Goal: Information Seeking & Learning: Learn about a topic

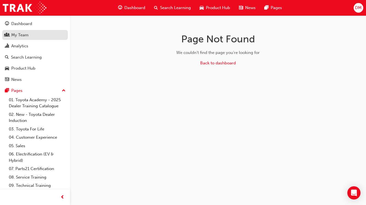
click at [16, 38] on div "My Team" at bounding box center [19, 35] width 17 height 6
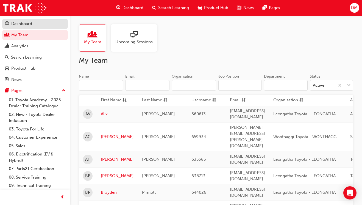
click at [18, 27] on link "Dashboard" at bounding box center [35, 24] width 66 height 10
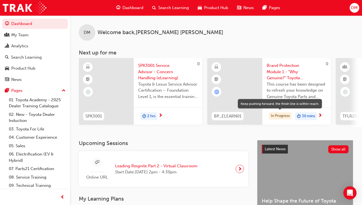
click at [272, 113] on div "In Progress" at bounding box center [280, 115] width 23 height 7
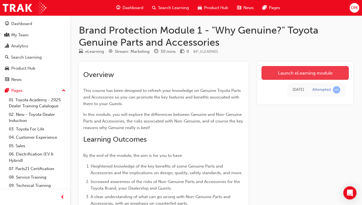
click at [302, 73] on link "Launch eLearning module" at bounding box center [304, 73] width 87 height 14
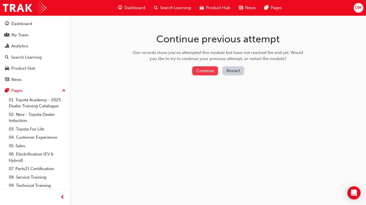
click at [204, 70] on button "Continue" at bounding box center [205, 70] width 26 height 9
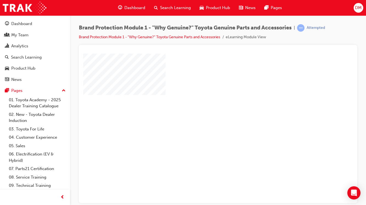
click at [202, 112] on div "play" at bounding box center [202, 112] width 0 height 0
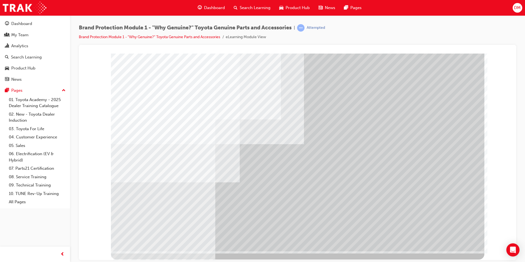
drag, startPoint x: 364, startPoint y: 214, endPoint x: 367, endPoint y: 216, distance: 3.6
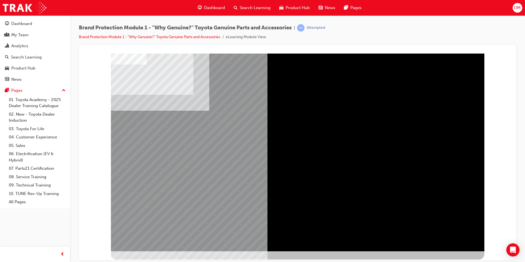
drag, startPoint x: 208, startPoint y: 175, endPoint x: 274, endPoint y: 193, distance: 68.2
click at [270, 193] on div at bounding box center [298, 152] width 374 height 198
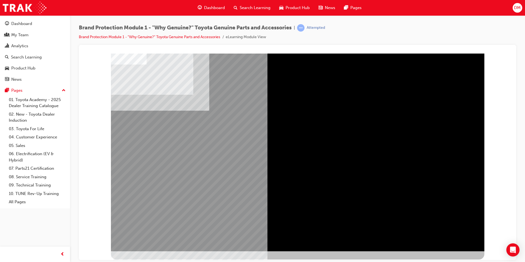
click at [366, 199] on div "" at bounding box center [298, 157] width 374 height 198
drag, startPoint x: 353, startPoint y: 160, endPoint x: 347, endPoint y: 159, distance: 5.5
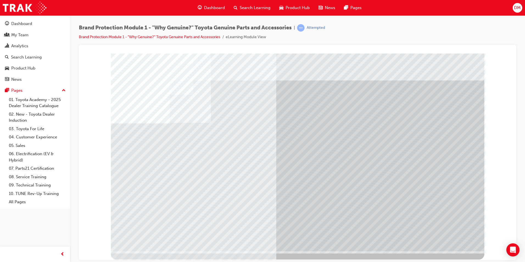
drag, startPoint x: 214, startPoint y: 107, endPoint x: 205, endPoint y: 129, distance: 23.9
drag, startPoint x: 206, startPoint y: 149, endPoint x: 207, endPoint y: 174, distance: 25.0
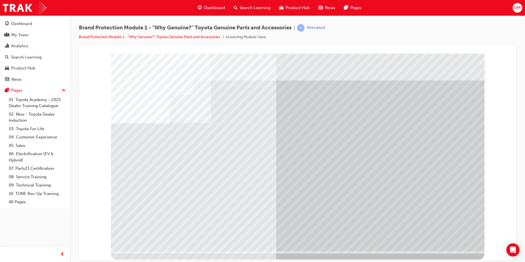
click at [207, 174] on div at bounding box center [298, 152] width 374 height 198
drag, startPoint x: 207, startPoint y: 174, endPoint x: 224, endPoint y: 188, distance: 21.7
drag, startPoint x: 373, startPoint y: 171, endPoint x: 376, endPoint y: 172, distance: 3.1
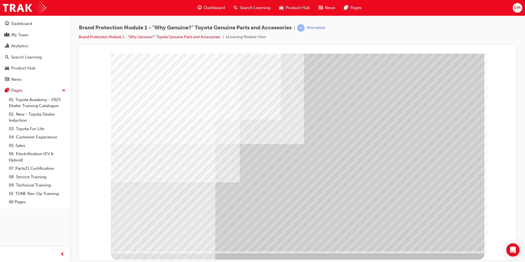
click at [331, 154] on div at bounding box center [298, 152] width 374 height 198
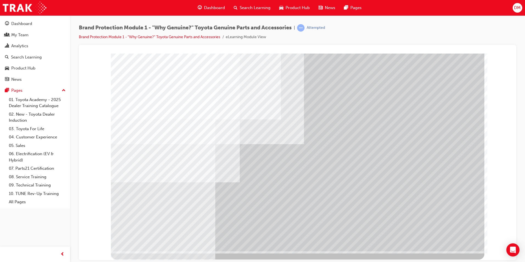
drag, startPoint x: 333, startPoint y: 150, endPoint x: 197, endPoint y: 127, distance: 137.7
click at [330, 147] on div at bounding box center [298, 152] width 374 height 198
drag, startPoint x: 435, startPoint y: 230, endPoint x: 450, endPoint y: 238, distance: 17.0
click at [366, 204] on div at bounding box center [298, 152] width 374 height 198
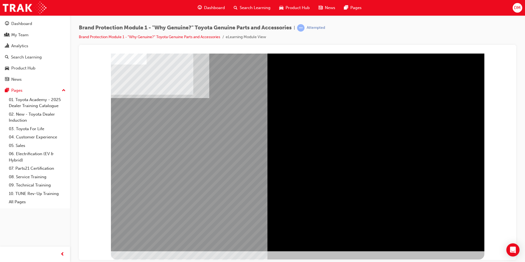
click at [178, 195] on div "" at bounding box center [298, 157] width 374 height 198
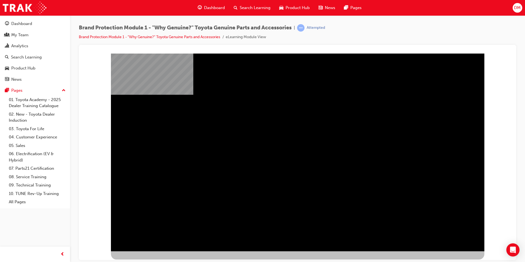
drag, startPoint x: 377, startPoint y: 135, endPoint x: 374, endPoint y: 130, distance: 5.4
drag, startPoint x: 292, startPoint y: 155, endPoint x: 298, endPoint y: 157, distance: 6.3
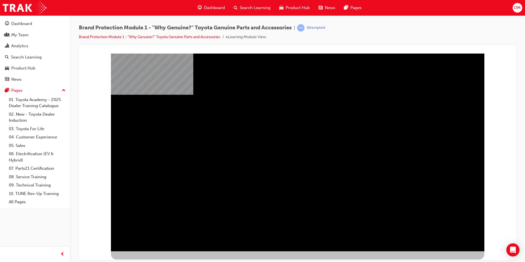
click at [366, 179] on div "" at bounding box center [298, 157] width 374 height 198
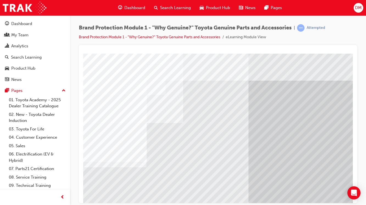
scroll to position [61, 0]
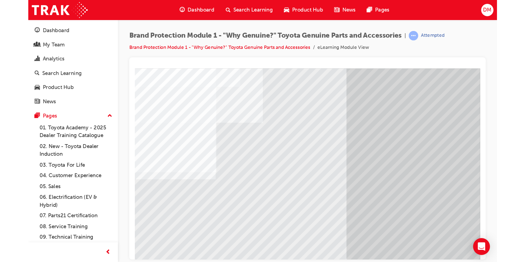
scroll to position [0, 0]
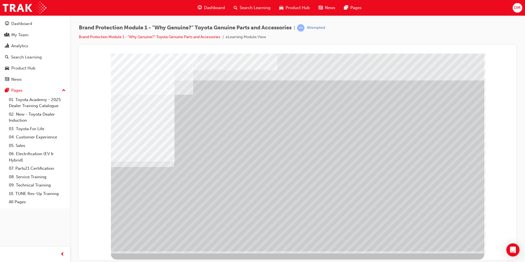
drag, startPoint x: 364, startPoint y: 155, endPoint x: 405, endPoint y: 144, distance: 42.4
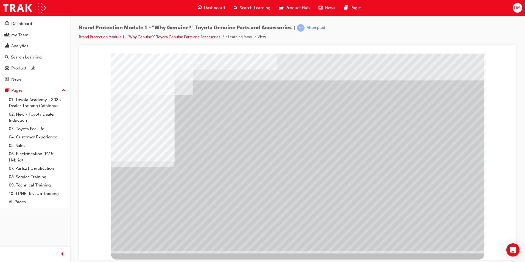
drag, startPoint x: 312, startPoint y: 180, endPoint x: 291, endPoint y: 228, distance: 52.8
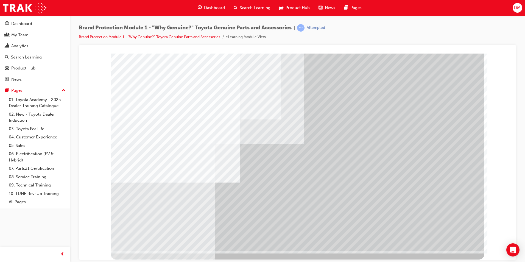
drag, startPoint x: 320, startPoint y: 90, endPoint x: 328, endPoint y: 90, distance: 8.0
drag, startPoint x: 396, startPoint y: 97, endPoint x: 368, endPoint y: 128, distance: 41.5
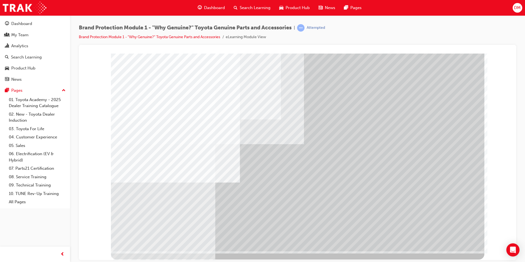
drag, startPoint x: 191, startPoint y: 207, endPoint x: 186, endPoint y: 204, distance: 6.0
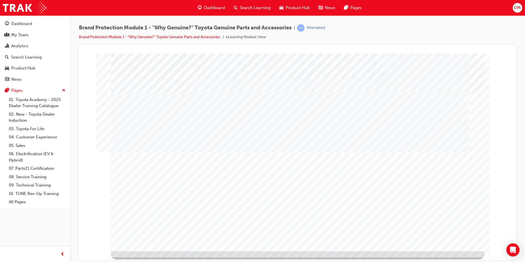
drag, startPoint x: 319, startPoint y: 109, endPoint x: 389, endPoint y: 183, distance: 101.6
click at [325, 120] on div at bounding box center [298, 152] width 374 height 198
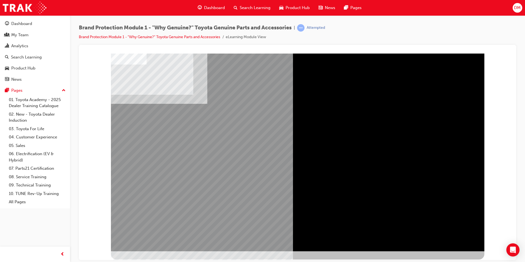
drag, startPoint x: 291, startPoint y: 160, endPoint x: 294, endPoint y: 160, distance: 3.6
click at [258, 162] on div "" at bounding box center [298, 153] width 200 height 109
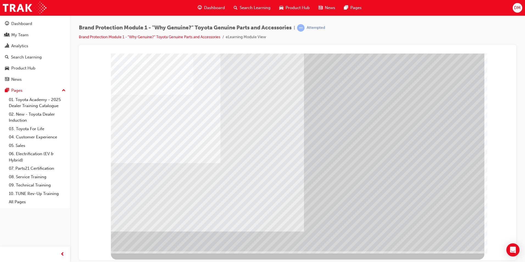
drag, startPoint x: 319, startPoint y: 126, endPoint x: 205, endPoint y: 125, distance: 114.5
click at [258, 124] on div at bounding box center [298, 152] width 374 height 198
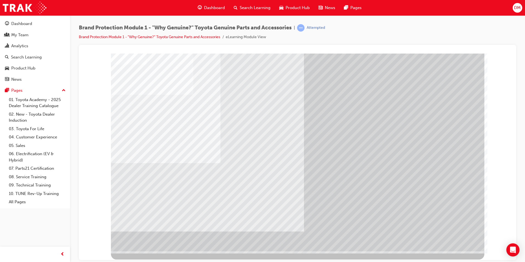
drag, startPoint x: 205, startPoint y: 125, endPoint x: 179, endPoint y: 162, distance: 45.1
drag, startPoint x: 179, startPoint y: 162, endPoint x: 456, endPoint y: 207, distance: 281.1
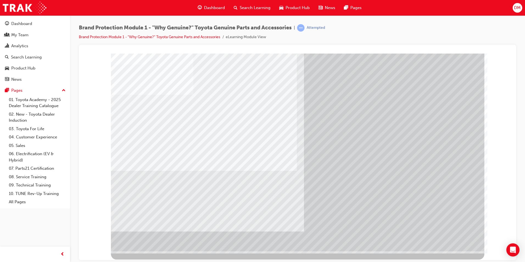
drag, startPoint x: 389, startPoint y: 132, endPoint x: 387, endPoint y: 171, distance: 39.1
drag, startPoint x: 394, startPoint y: 190, endPoint x: 425, endPoint y: 235, distance: 54.8
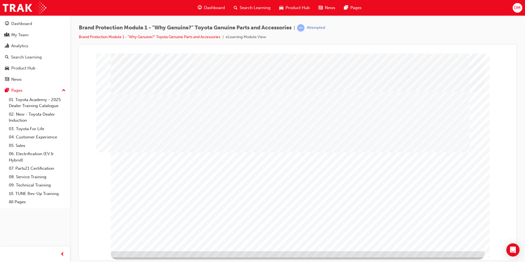
drag, startPoint x: 385, startPoint y: 168, endPoint x: 450, endPoint y: 210, distance: 77.1
drag, startPoint x: 453, startPoint y: 237, endPoint x: 451, endPoint y: 235, distance: 3.1
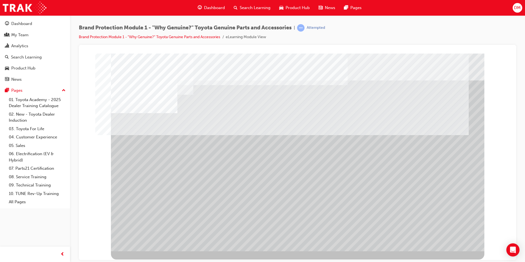
drag, startPoint x: 296, startPoint y: 193, endPoint x: 297, endPoint y: 188, distance: 5.0
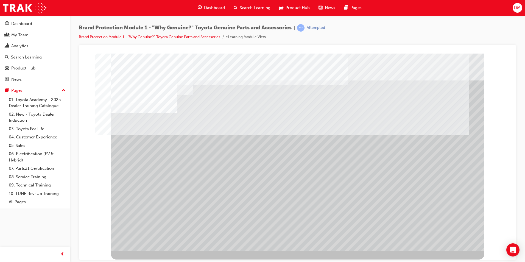
drag, startPoint x: 156, startPoint y: 140, endPoint x: 155, endPoint y: 199, distance: 58.8
click at [168, 202] on div at bounding box center [298, 152] width 374 height 198
drag, startPoint x: 232, startPoint y: 221, endPoint x: 235, endPoint y: 163, distance: 58.0
click at [235, 163] on div at bounding box center [298, 152] width 374 height 198
drag, startPoint x: 334, startPoint y: 214, endPoint x: 363, endPoint y: 219, distance: 28.9
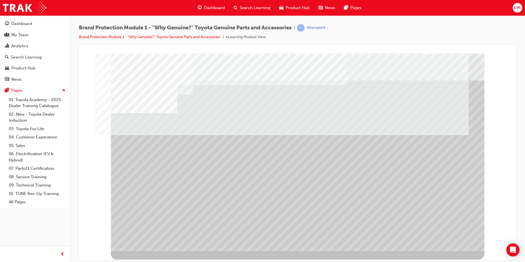
click at [362, 204] on div at bounding box center [298, 152] width 374 height 198
drag, startPoint x: 366, startPoint y: 203, endPoint x: 405, endPoint y: 210, distance: 39.3
click at [366, 204] on div at bounding box center [298, 152] width 374 height 198
drag, startPoint x: 405, startPoint y: 209, endPoint x: 338, endPoint y: 146, distance: 91.7
click at [363, 171] on div at bounding box center [298, 152] width 374 height 198
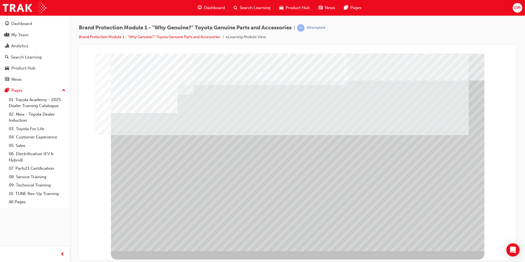
drag, startPoint x: 355, startPoint y: 133, endPoint x: 305, endPoint y: 136, distance: 50.1
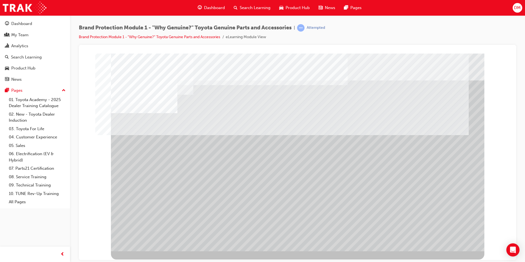
drag, startPoint x: 203, startPoint y: 80, endPoint x: 322, endPoint y: 91, distance: 120.0
click at [243, 73] on div at bounding box center [298, 152] width 374 height 198
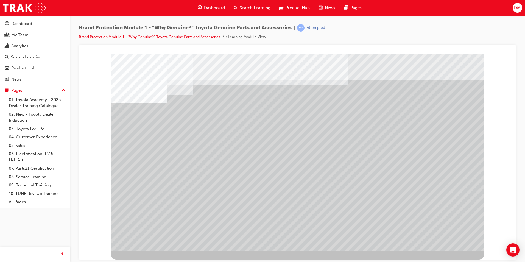
drag, startPoint x: 383, startPoint y: 198, endPoint x: 295, endPoint y: 157, distance: 97.1
click at [295, 157] on div at bounding box center [298, 152] width 374 height 198
drag, startPoint x: 378, startPoint y: 198, endPoint x: 361, endPoint y: 215, distance: 25.1
click at [361, 204] on div at bounding box center [298, 152] width 374 height 198
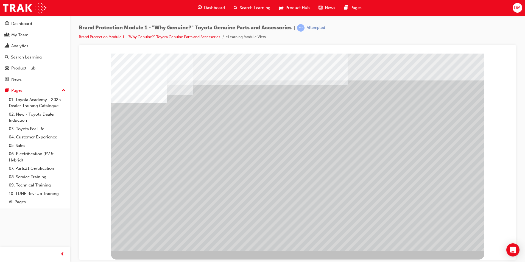
drag, startPoint x: 168, startPoint y: 199, endPoint x: 160, endPoint y: 197, distance: 7.7
click at [160, 197] on div at bounding box center [298, 152] width 374 height 198
drag, startPoint x: 229, startPoint y: 200, endPoint x: 248, endPoint y: 196, distance: 19.9
click at [160, 202] on div at bounding box center [298, 152] width 374 height 198
drag, startPoint x: 239, startPoint y: 202, endPoint x: 251, endPoint y: 142, distance: 61.0
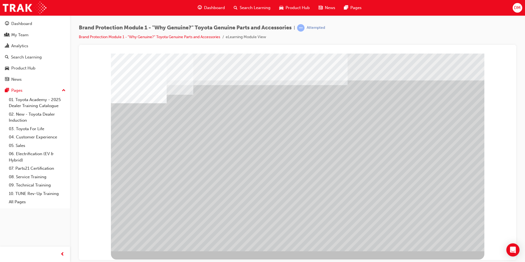
click at [251, 142] on div at bounding box center [298, 152] width 374 height 198
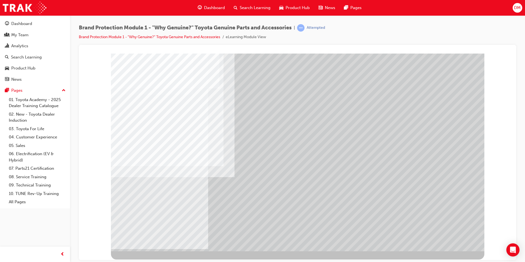
drag, startPoint x: 310, startPoint y: 114, endPoint x: 345, endPoint y: 132, distance: 38.8
drag, startPoint x: 358, startPoint y: 135, endPoint x: 364, endPoint y: 146, distance: 12.6
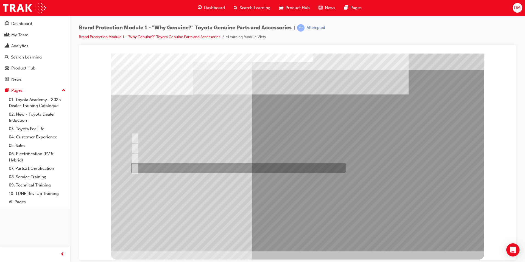
click at [135, 170] on input "All of the above." at bounding box center [134, 168] width 6 height 6
radio input "true"
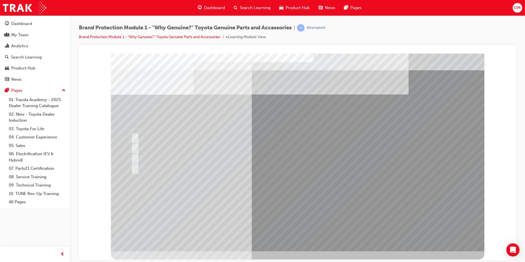
drag, startPoint x: 398, startPoint y: 177, endPoint x: 394, endPoint y: 172, distance: 7.4
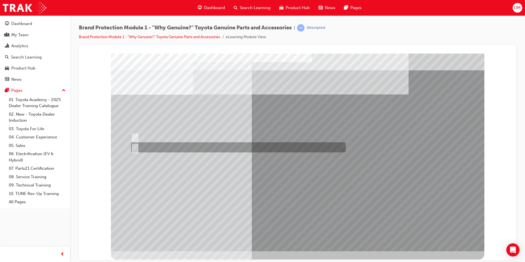
click at [140, 148] on div at bounding box center [237, 147] width 215 height 10
radio input "true"
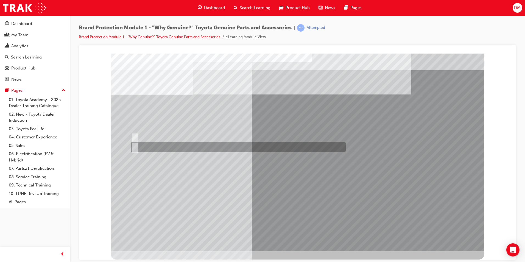
click at [138, 147] on div at bounding box center [237, 147] width 215 height 10
radio input "true"
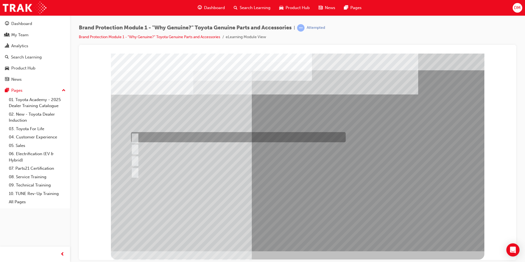
click at [136, 137] on input "Durable, heat-resistant, and non-stick." at bounding box center [134, 137] width 6 height 6
radio input "true"
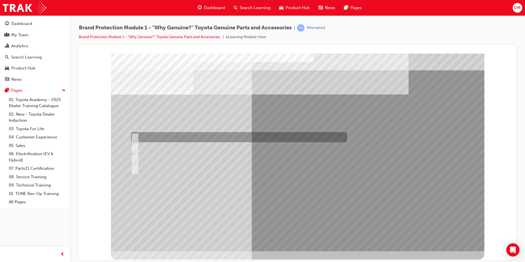
click at [132, 135] on input "May not be suitable for an Australian vehicle." at bounding box center [134, 137] width 6 height 6
radio input "true"
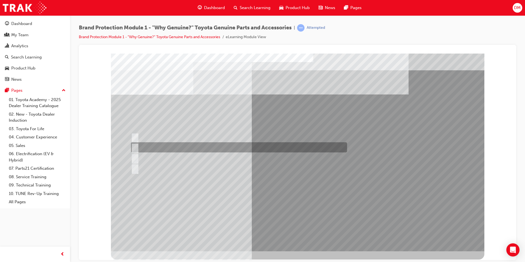
click at [135, 146] on input "May not meet Australian design requirements." at bounding box center [134, 147] width 6 height 6
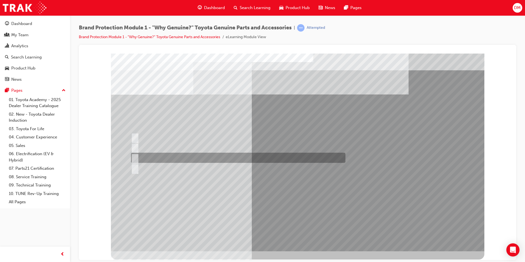
click at [137, 158] on div at bounding box center [237, 158] width 215 height 10
radio input "false"
radio input "true"
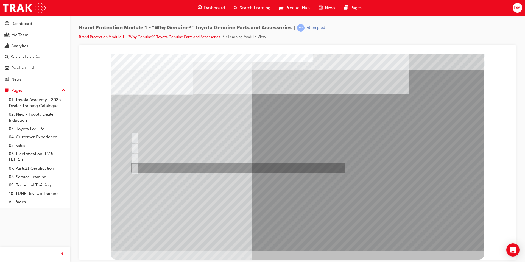
click at [135, 167] on input "All of the above." at bounding box center [134, 168] width 6 height 6
radio input "true"
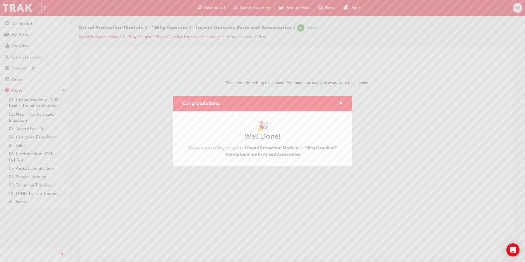
click at [366, 76] on div "Congratulations! 🎉 Well Done! You've successfully completed Brand Protection Mo…" at bounding box center [262, 131] width 525 height 262
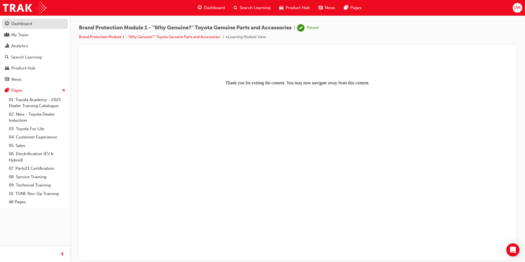
click at [25, 23] on div "Dashboard" at bounding box center [21, 24] width 21 height 6
